Goal: Information Seeking & Learning: Learn about a topic

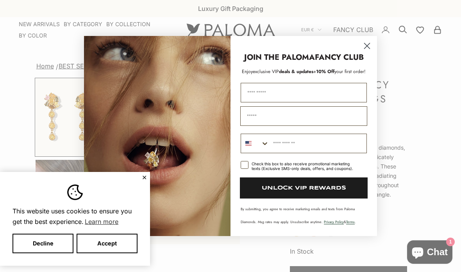
click at [362, 43] on circle "Close dialog" at bounding box center [366, 45] width 13 height 13
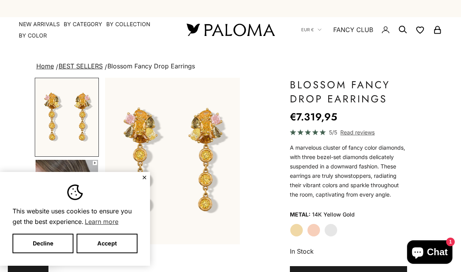
click at [306, 28] on span "EUR €" at bounding box center [307, 29] width 12 height 7
click at [85, 63] on link "BEST SELLERS" at bounding box center [81, 66] width 44 height 8
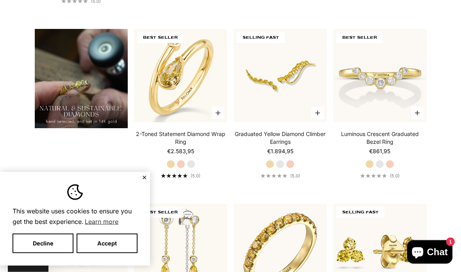
scroll to position [542, 0]
click at [143, 180] on button "✕" at bounding box center [144, 177] width 5 height 5
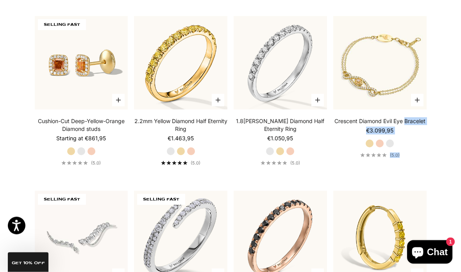
scroll to position [1427, 0]
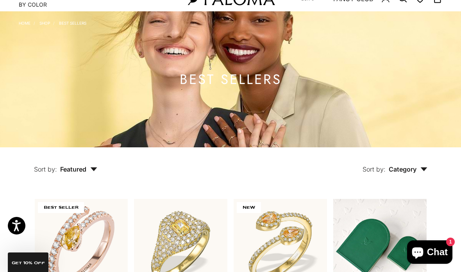
scroll to position [0, 0]
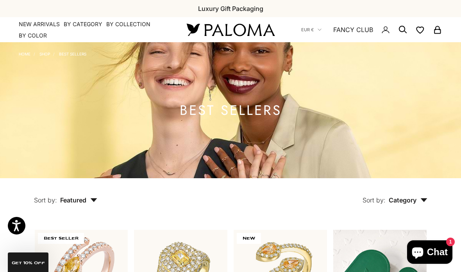
click at [84, 16] on div "Previous Natural Diamonds & 14K Gold FREE Worldwide Shipping Luxury Gift Packag…" at bounding box center [230, 8] width 461 height 17
click at [82, 27] on summary "By Category" at bounding box center [83, 24] width 39 height 8
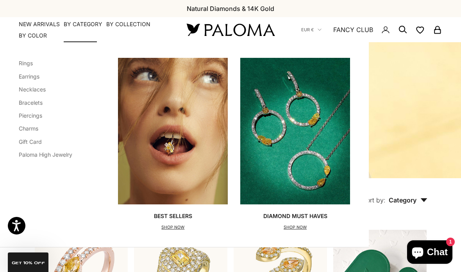
click at [37, 75] on link "Earrings" at bounding box center [29, 76] width 21 height 7
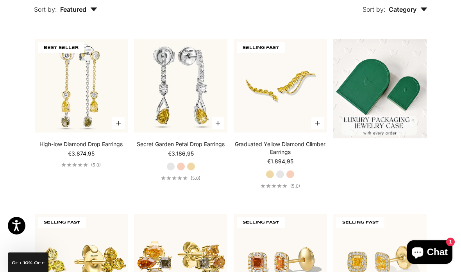
scroll to position [189, 0]
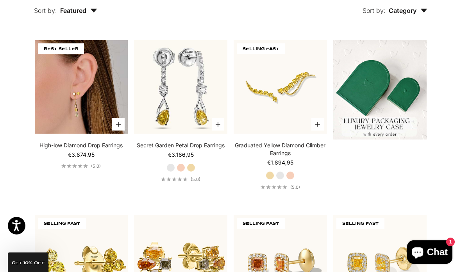
click at [86, 114] on img at bounding box center [81, 86] width 93 height 93
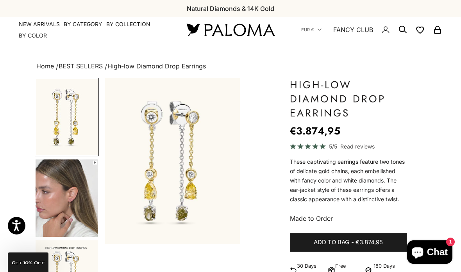
click at [78, 200] on img "Go to item 2" at bounding box center [67, 197] width 62 height 77
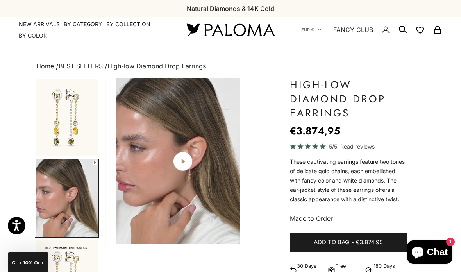
scroll to position [0, 144]
